Goal: Navigation & Orientation: Find specific page/section

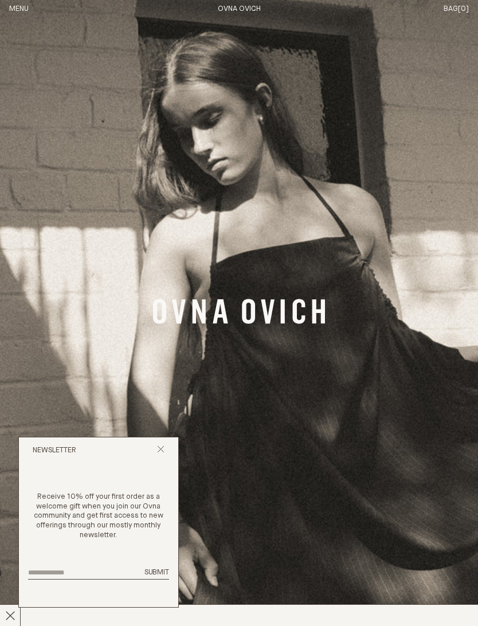
click at [162, 453] on icon "Close popup" at bounding box center [160, 449] width 7 height 7
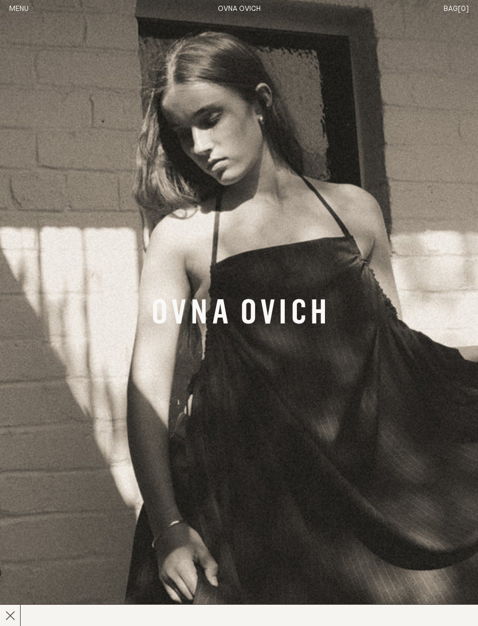
click at [17, 13] on button "Menu" at bounding box center [18, 10] width 19 height 10
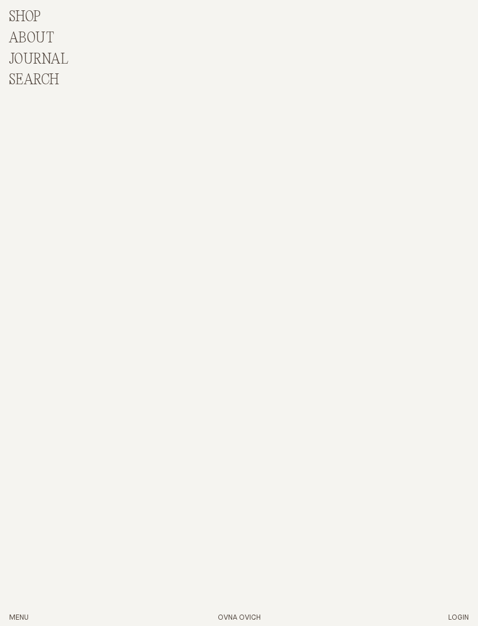
click at [21, 12] on p "Shop" at bounding box center [25, 17] width 32 height 17
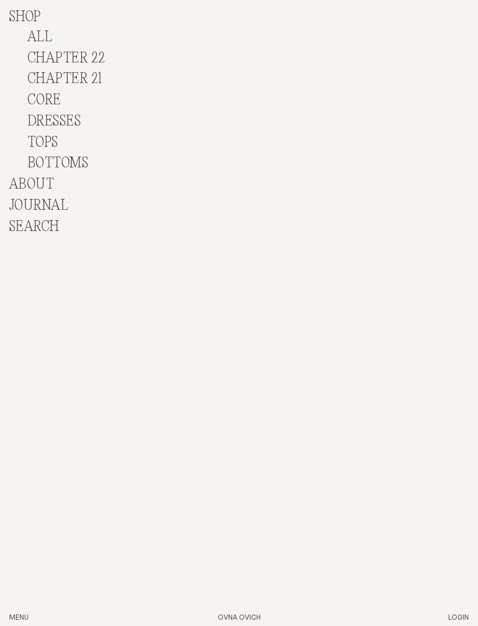
click at [42, 34] on link "ALL" at bounding box center [40, 37] width 25 height 16
click at [47, 123] on link "DRESSES" at bounding box center [54, 122] width 53 height 16
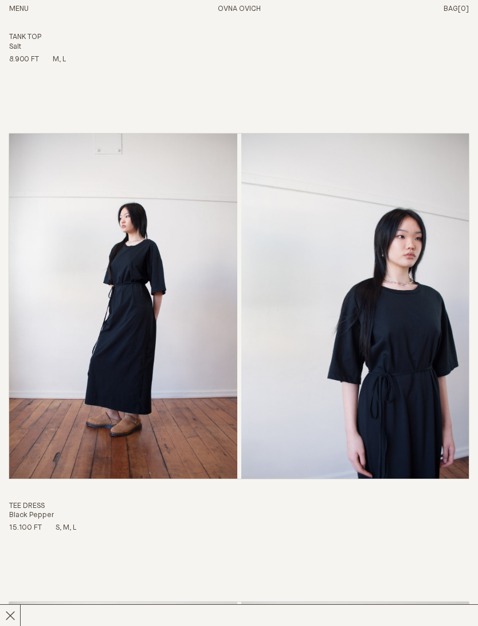
scroll to position [14588, 0]
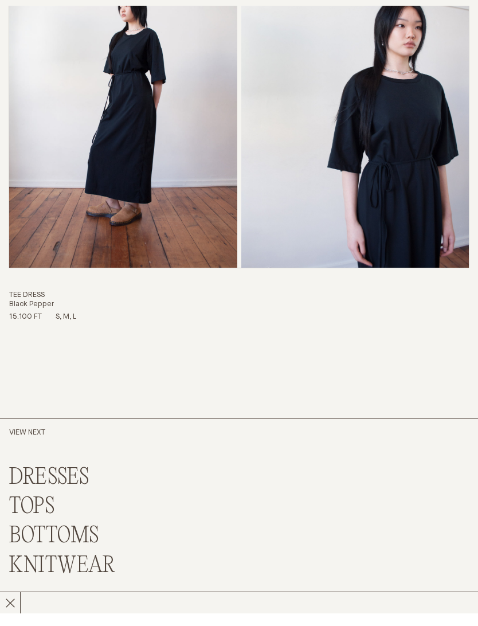
scroll to position [4156, 0]
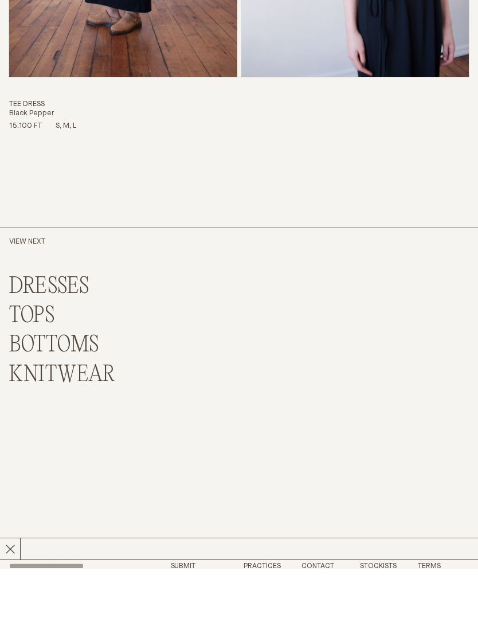
click at [32, 390] on link "BOTTOMS" at bounding box center [54, 402] width 90 height 25
